Goal: Communication & Community: Answer question/provide support

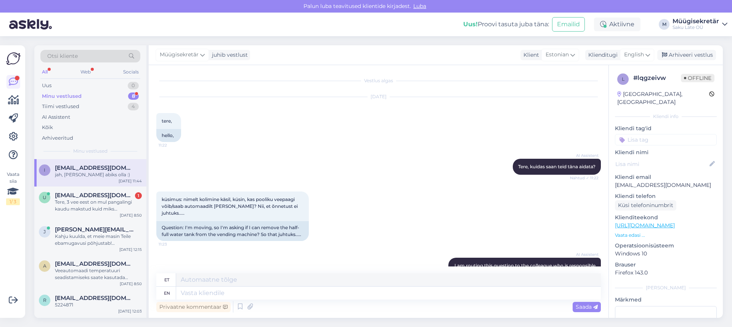
scroll to position [260, 0]
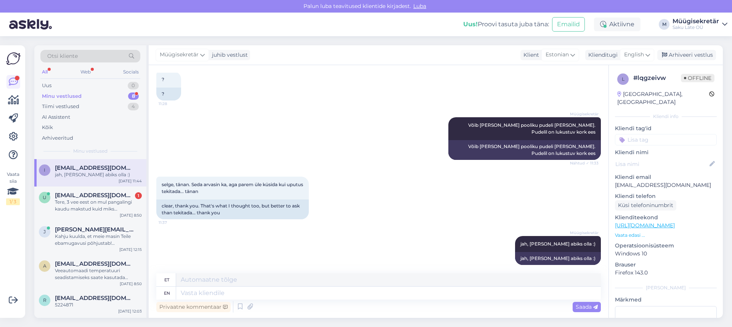
click at [69, 97] on div "Minu vestlused" at bounding box center [62, 97] width 40 height 8
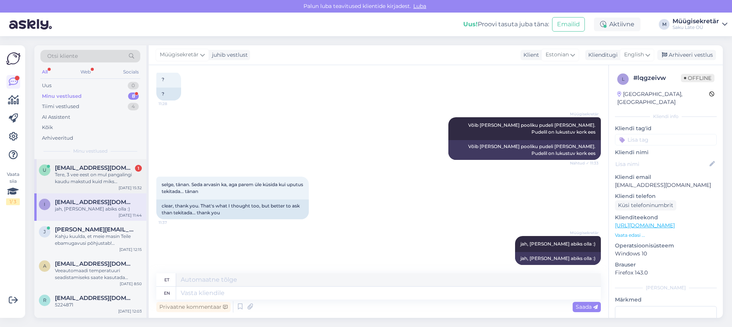
click at [90, 175] on div "Tere, 3 vee eest on mul pangalingi kaudu makstud kuid miks [PERSON_NAME] nr: I1…" at bounding box center [98, 179] width 87 height 14
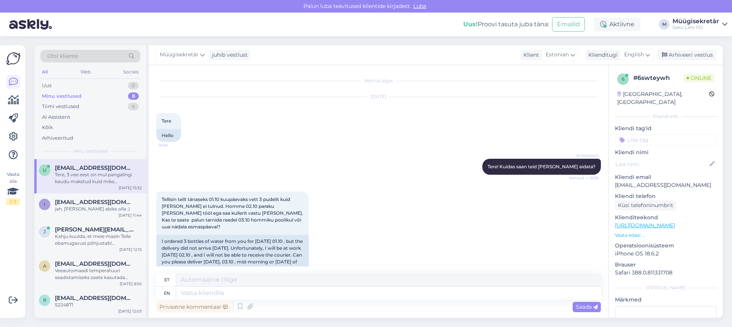
scroll to position [270, 0]
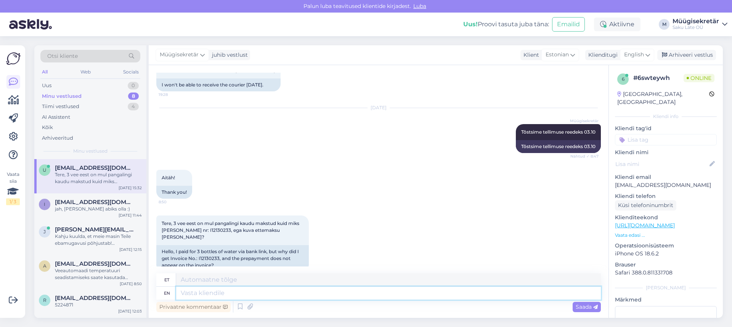
click at [212, 292] on textarea at bounding box center [388, 293] width 425 height 13
type textarea "Tere"
type textarea "Tere, e"
type textarea "Tere,"
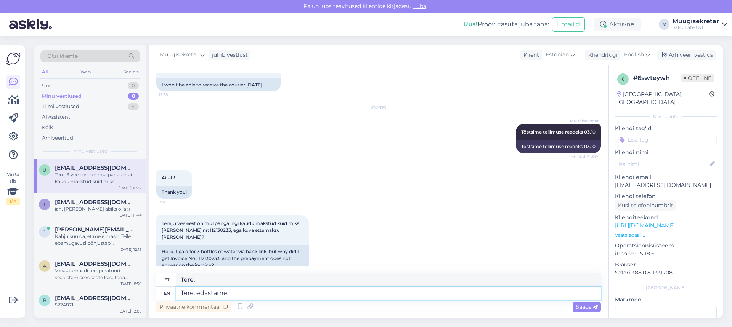
type textarea "Tere, edastame"
type textarea "Tere, edasiandmine"
type textarea "Tere, edastame info"
type textarea "Tere, edasiandmise info"
type textarea "Tere, edastame info raamatupidajale."
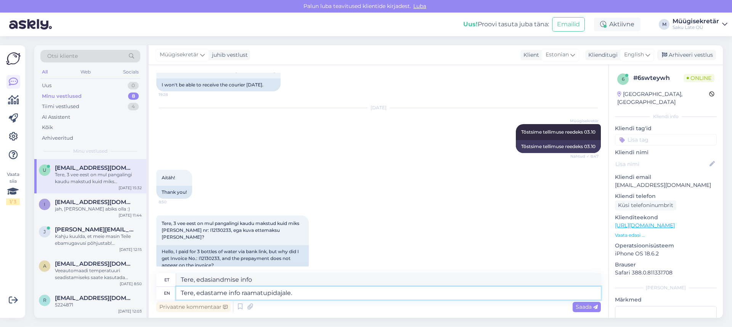
type textarea "Tere, edastame info raamatupidajale."
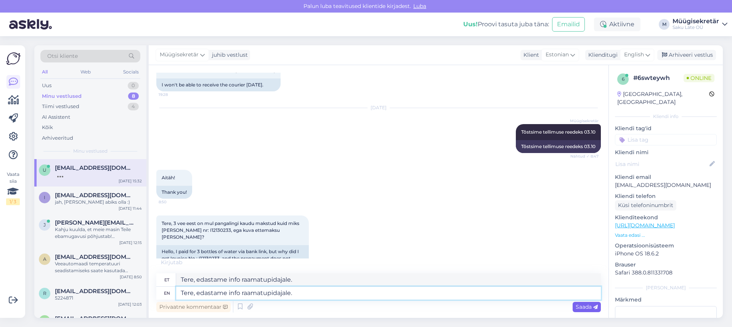
type textarea "Tere, edastame info raamatupidajale."
click at [580, 305] on span "Saada" at bounding box center [587, 307] width 22 height 7
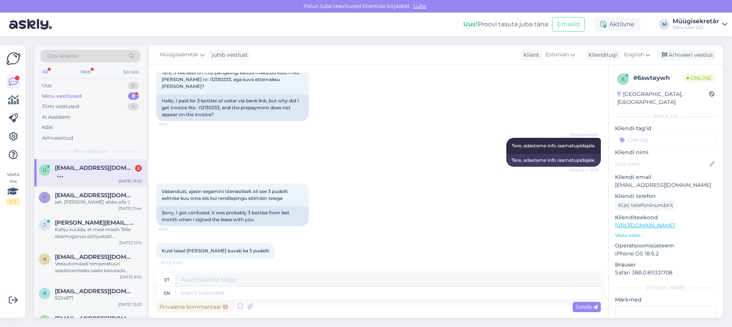
scroll to position [428, 0]
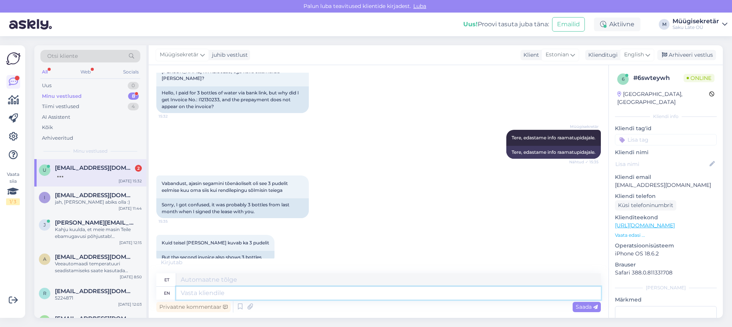
click at [229, 295] on textarea at bounding box center [388, 293] width 425 height 13
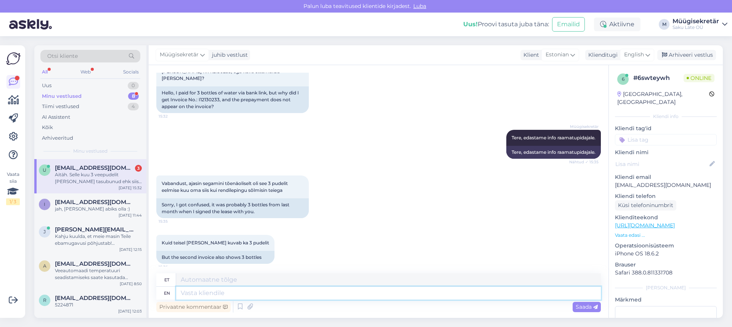
scroll to position [494, 0]
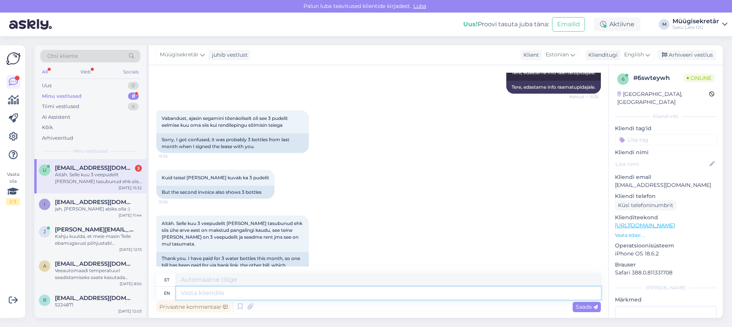
click at [194, 290] on textarea at bounding box center [388, 293] width 425 height 13
click at [72, 201] on span "[EMAIL_ADDRESS][DOMAIN_NAME]" at bounding box center [94, 202] width 79 height 7
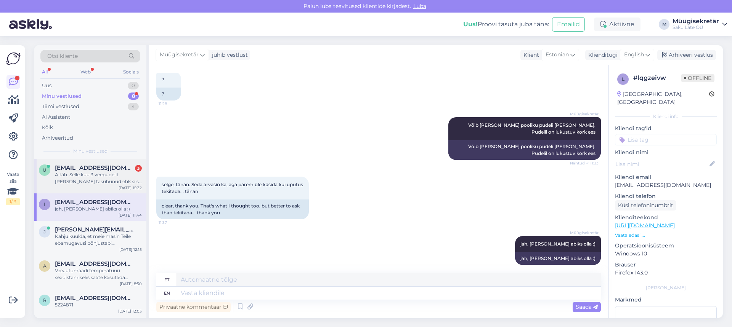
click at [78, 178] on div "Aitäh. Selle kuu 3 veepudelit [PERSON_NAME] tasubunud ehk siis ühe arve eest on…" at bounding box center [98, 179] width 87 height 14
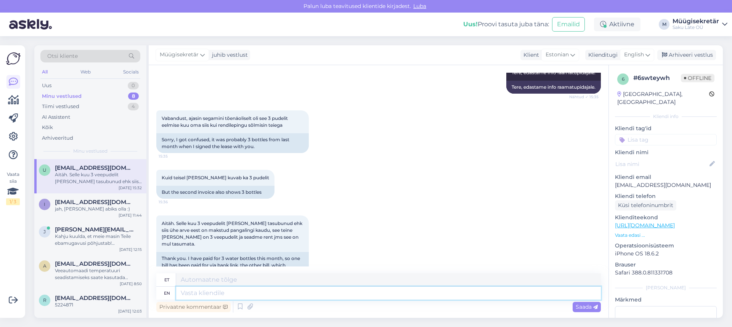
click at [199, 297] on textarea at bounding box center [388, 293] width 425 height 13
type textarea "Siis"
click at [204, 292] on textarea "Siis" at bounding box center [388, 293] width 425 height 13
type textarea "S"
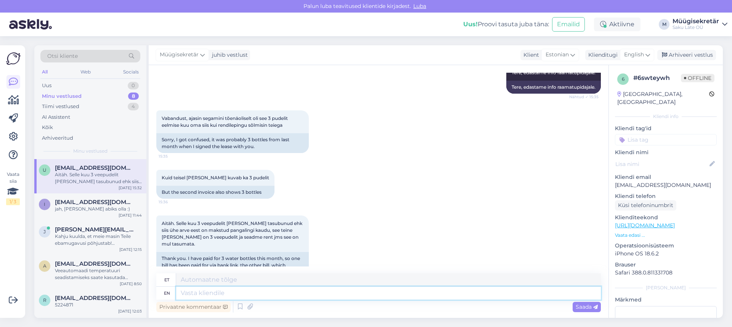
type textarea "S"
type textarea "Siis"
click at [234, 295] on textarea "Siis" at bounding box center [388, 293] width 425 height 13
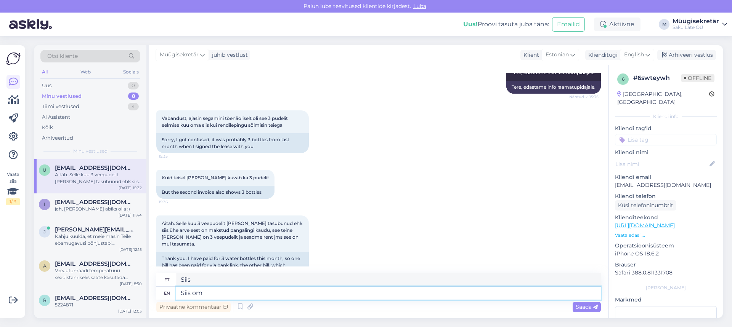
type textarea "Siis om"
type textarea "Siis on"
type textarea "Siis on korras se"
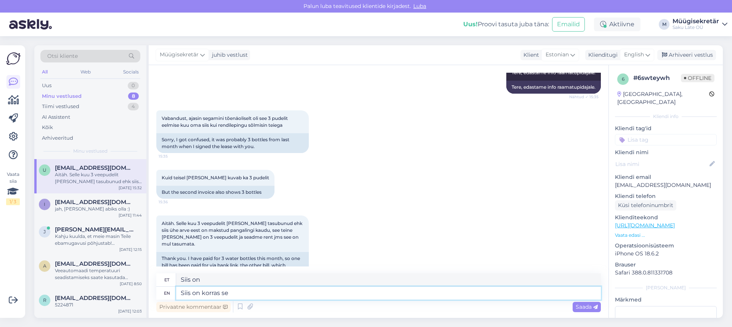
type textarea "Siis on korra"
type textarea "Siis on korras selle a"
type textarea "Siis on korra selle"
type textarea "Siis on korras selle arvega?"
type textarea "Siis on korra selle arvega?"
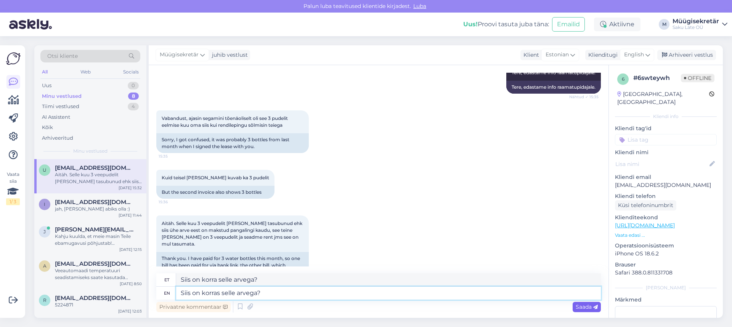
type textarea "Siis on korras selle arvega?"
click at [581, 312] on div "Saada" at bounding box center [587, 307] width 28 height 10
